Goal: Find specific page/section: Find specific page/section

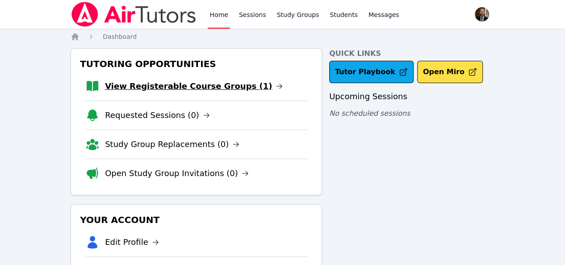
click at [158, 88] on link "View Registerable Course Groups (1)" at bounding box center [194, 86] width 178 height 13
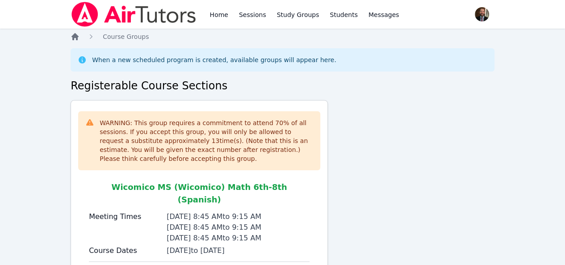
click at [76, 33] on icon "Breadcrumb" at bounding box center [75, 36] width 9 height 9
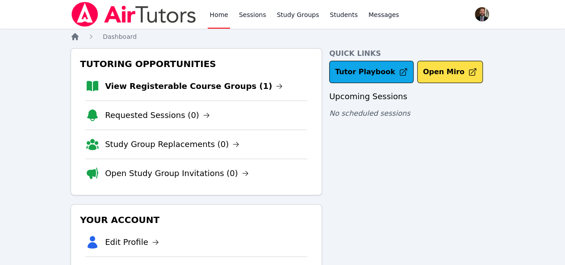
click at [76, 33] on icon "Breadcrumb" at bounding box center [75, 36] width 9 height 9
click at [134, 87] on link "View Registerable Course Groups (1)" at bounding box center [194, 86] width 178 height 13
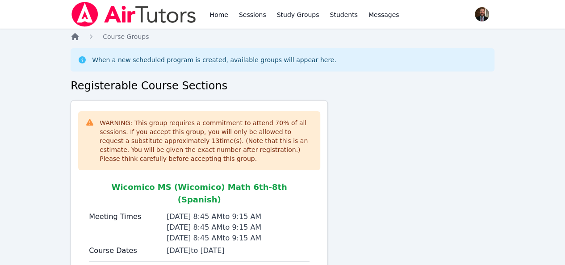
click at [75, 37] on icon "Breadcrumb" at bounding box center [74, 36] width 7 height 7
